Goal: Task Accomplishment & Management: Use online tool/utility

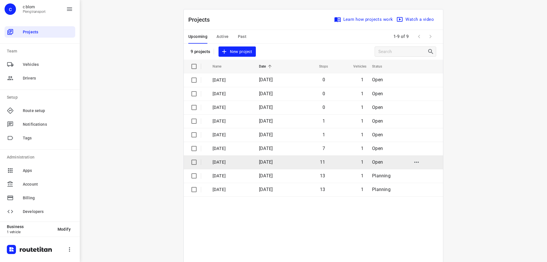
click at [232, 161] on p "[DATE]" at bounding box center [232, 162] width 38 height 7
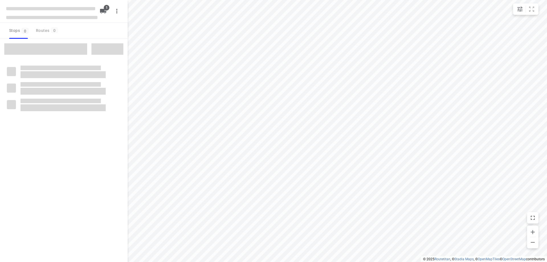
type input "distance"
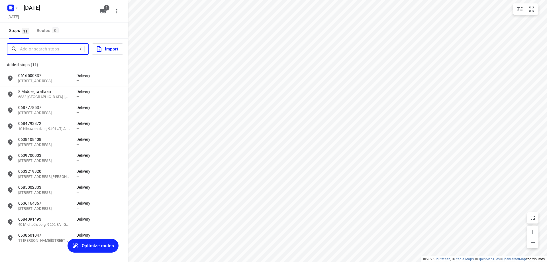
click at [60, 48] on input "Add or search stops" at bounding box center [48, 49] width 57 height 9
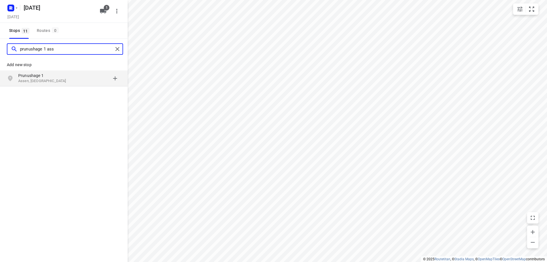
type input "prunushage 1 ass"
click at [37, 81] on p "Assen, [GEOGRAPHIC_DATA]" at bounding box center [44, 80] width 52 height 5
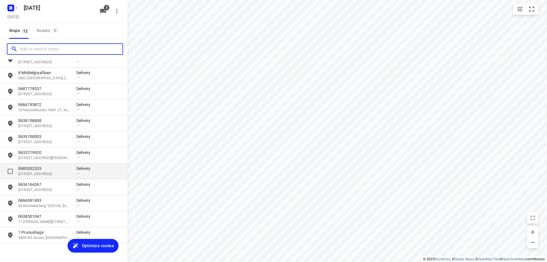
scroll to position [26, 0]
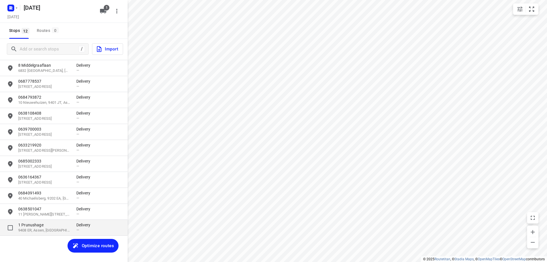
click at [54, 230] on p "9408 ER, Assen, [GEOGRAPHIC_DATA]" at bounding box center [44, 230] width 52 height 5
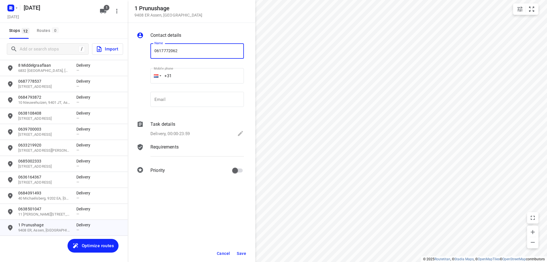
type input "0617772062"
click at [245, 252] on span "Save" at bounding box center [241, 253] width 9 height 5
